Goal: Task Accomplishment & Management: Use online tool/utility

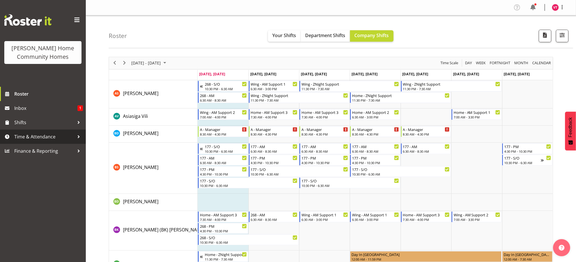
click at [71, 135] on span "Time & Attendance" at bounding box center [44, 137] width 60 height 9
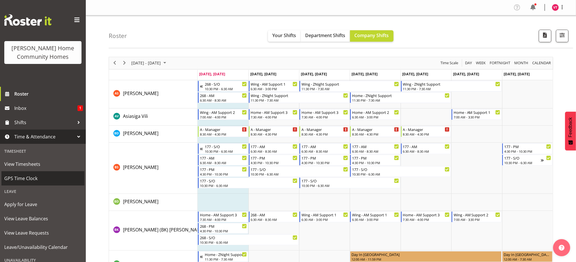
click at [47, 178] on span "GPS Time Clock" at bounding box center [42, 178] width 77 height 9
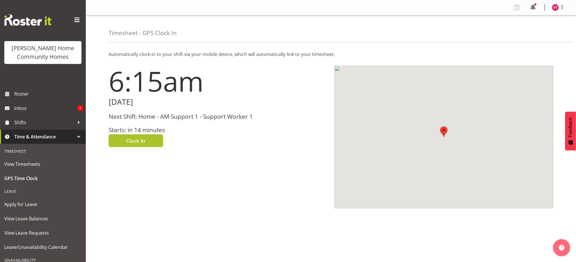
click at [135, 141] on span "Clock In" at bounding box center [135, 140] width 19 height 7
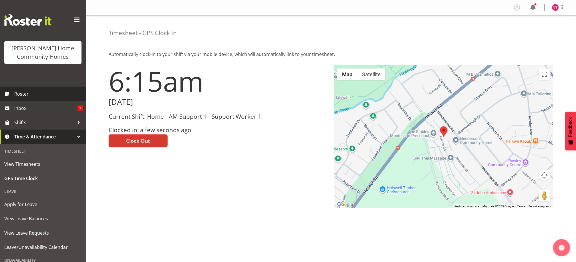
click at [51, 93] on span "Roster" at bounding box center [48, 94] width 69 height 9
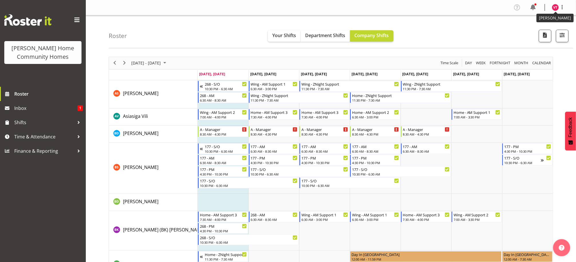
click at [554, 11] on img at bounding box center [555, 7] width 7 height 7
click at [523, 31] on link "Log Out" at bounding box center [537, 30] width 55 height 10
